Goal: Transaction & Acquisition: Purchase product/service

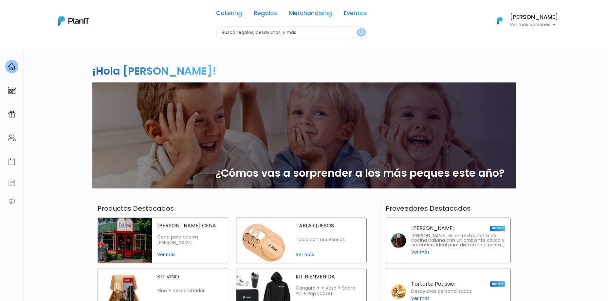
click at [267, 37] on input "text" at bounding box center [291, 32] width 151 height 13
click at [272, 32] on input "text" at bounding box center [291, 32] width 151 height 13
type input "CARGADOR"
click at [357, 28] on button "submit" at bounding box center [361, 32] width 9 height 9
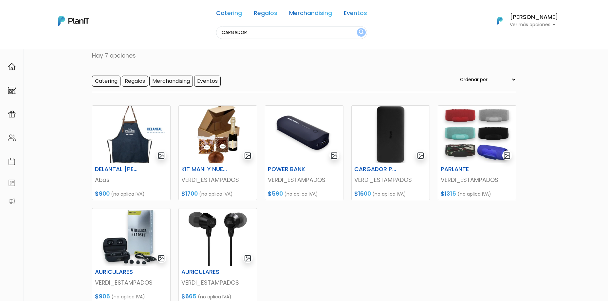
scroll to position [65, 0]
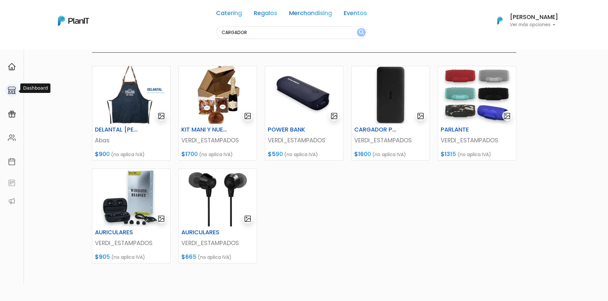
click at [9, 88] on img at bounding box center [12, 90] width 8 height 8
